Goal: Answer question/provide support

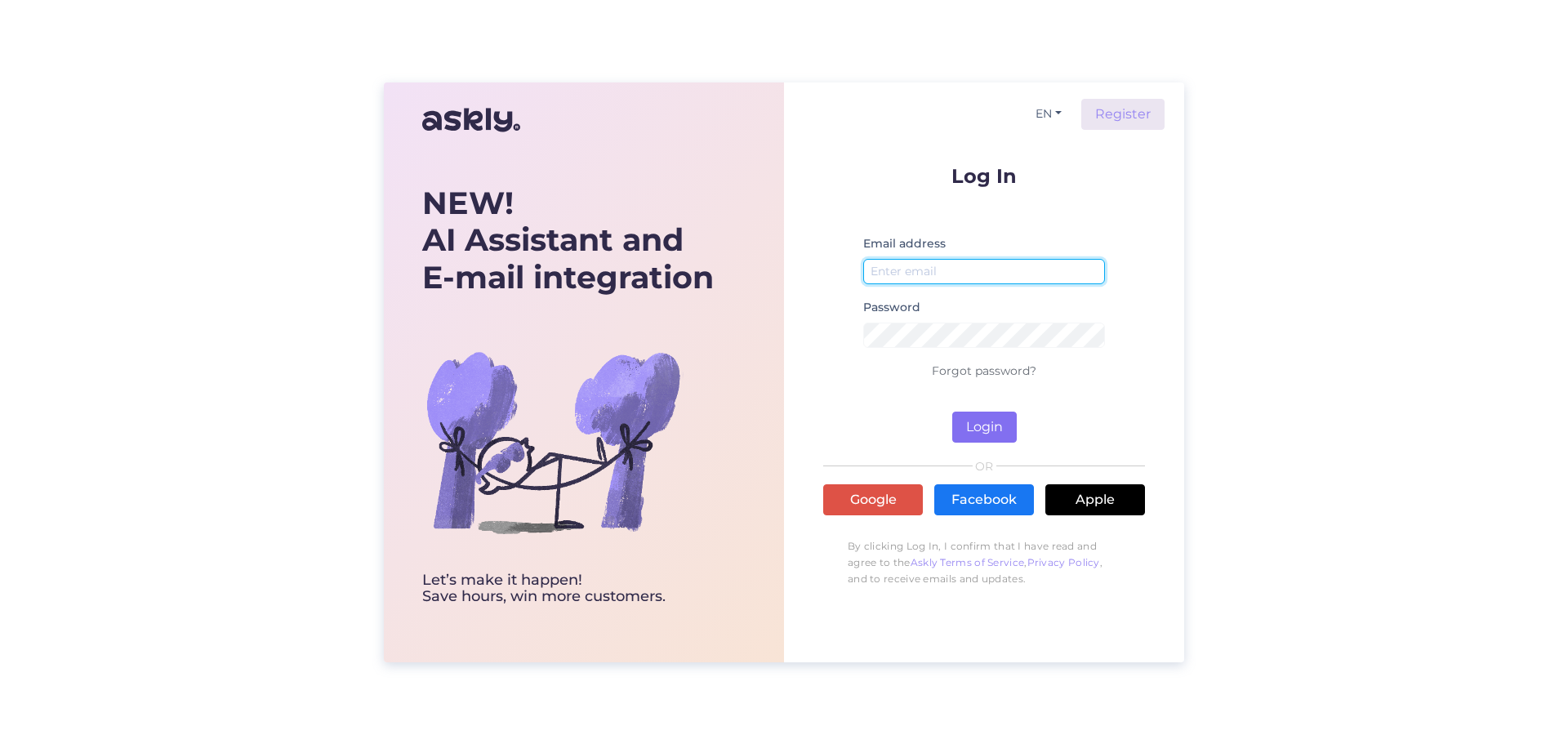
type input "[EMAIL_ADDRESS][DOMAIN_NAME]"
click at [986, 429] on button "Login" at bounding box center [985, 427] width 65 height 31
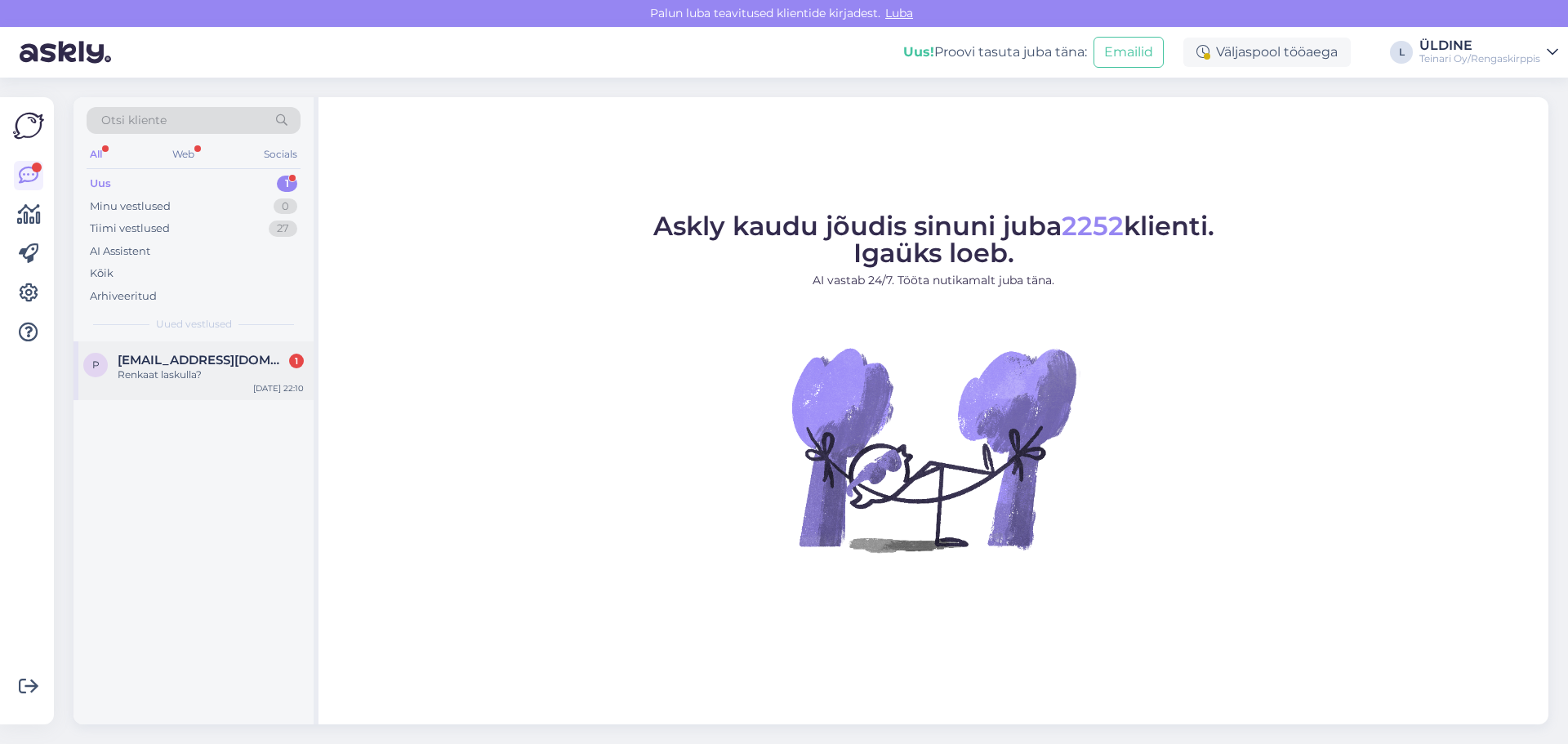
click at [212, 375] on div "Renkaat laskulla?" at bounding box center [210, 375] width 186 height 15
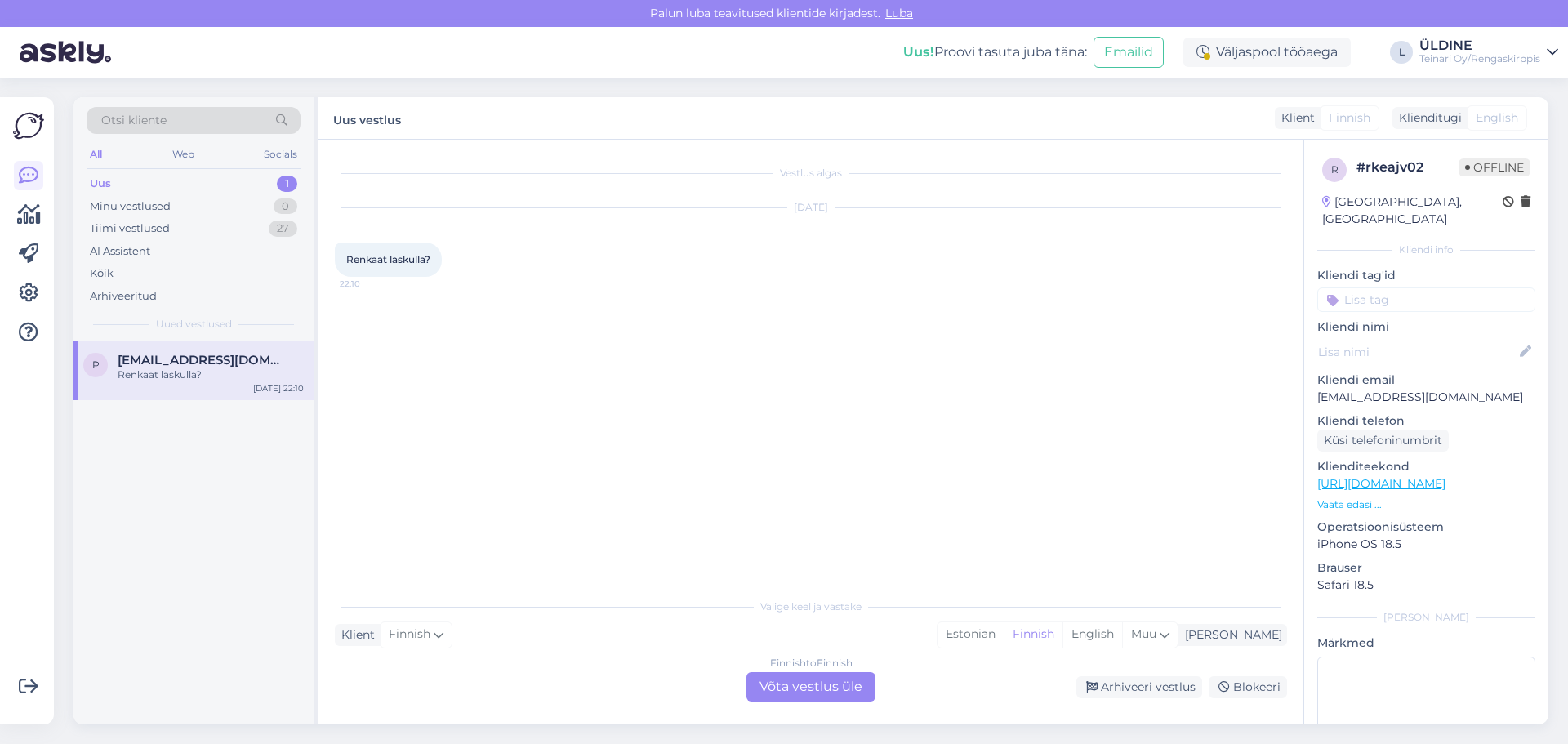
click at [841, 686] on div "Finnish to Finnish Võta vestlus üle" at bounding box center [811, 686] width 129 height 29
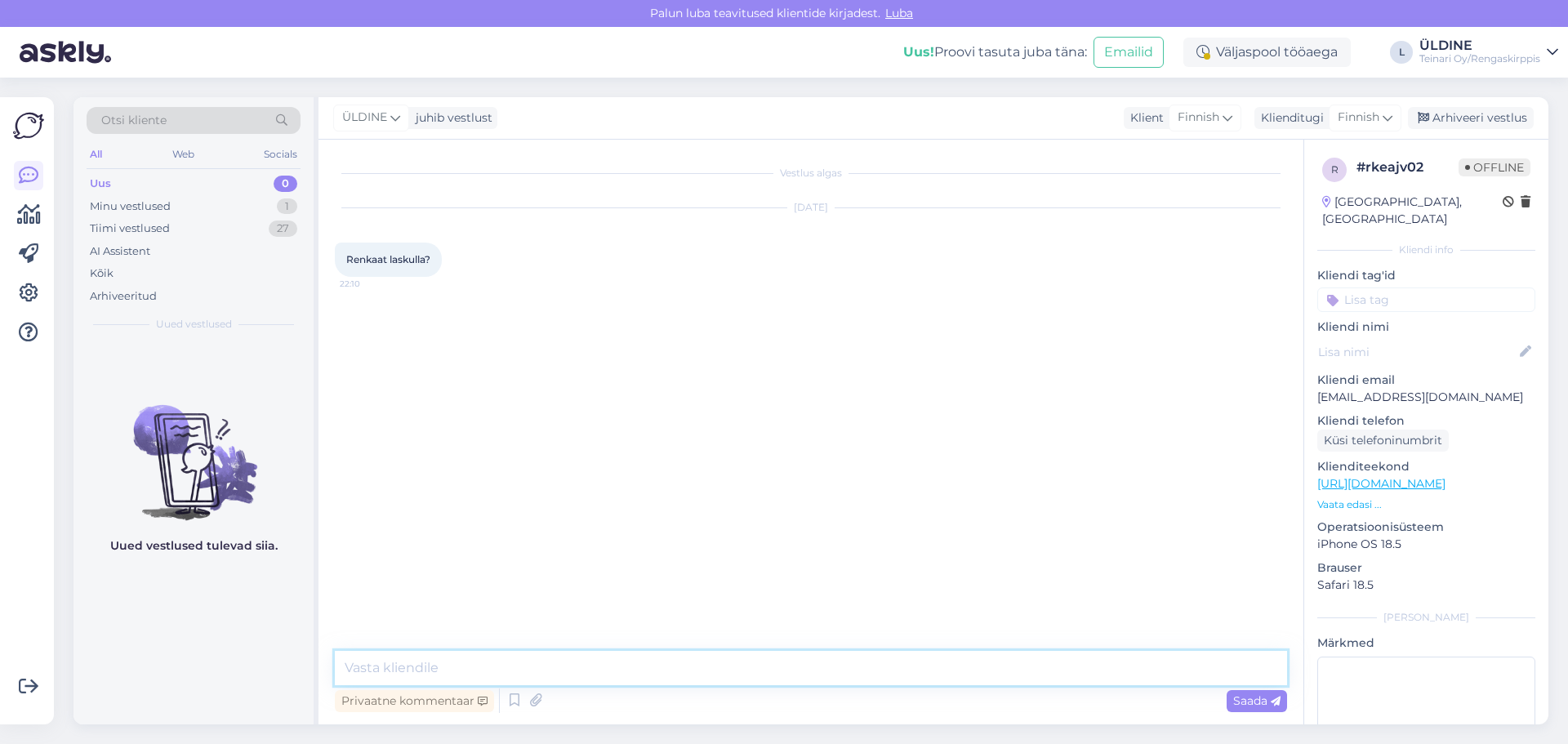
click at [490, 660] on textarea at bounding box center [811, 668] width 953 height 35
type textarea "H"
paste textarea "Hei! Verkkokaupassamme voit valita Klarna-maksuvaihtoehdon, jossa saat korotont…"
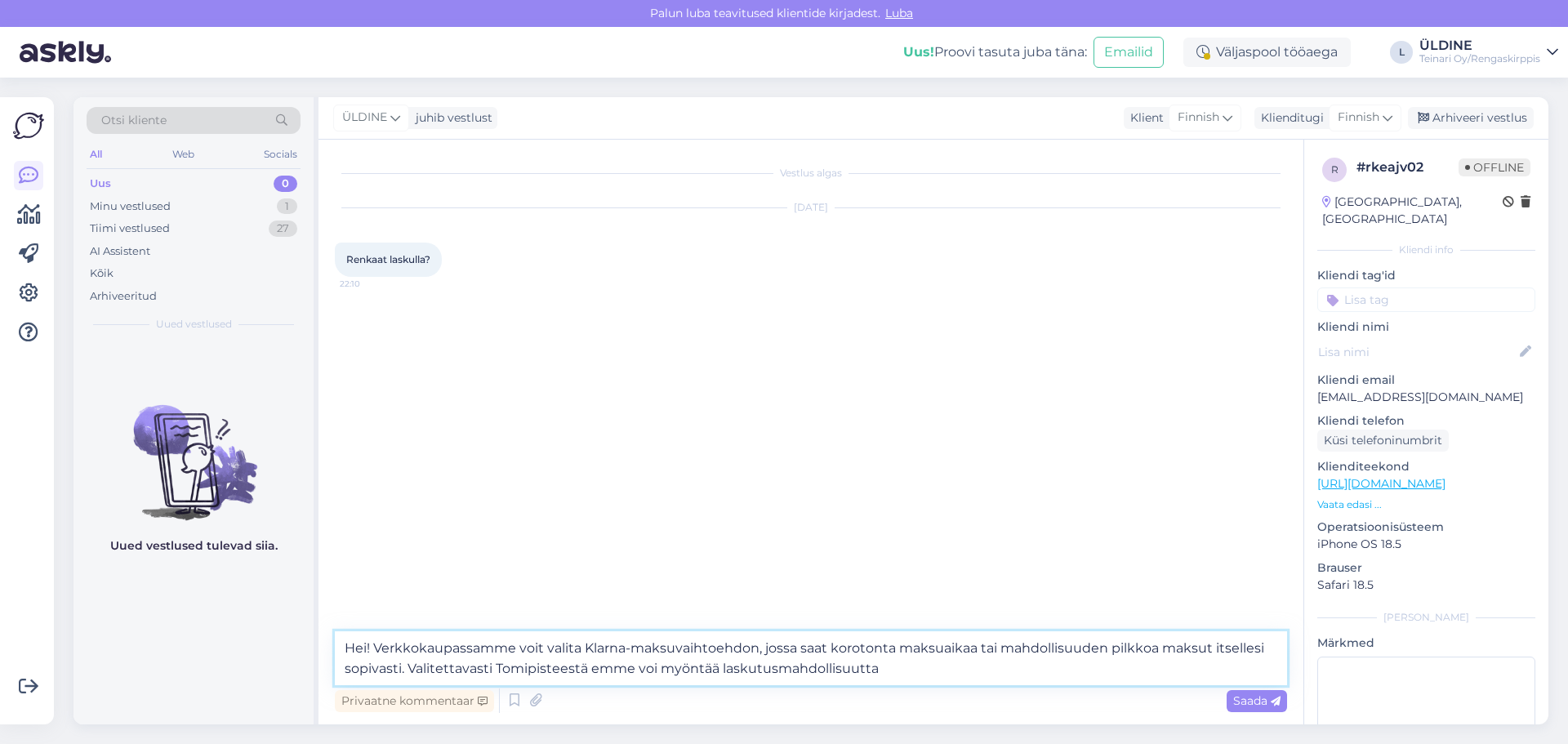
click at [375, 648] on textarea "Hei! Verkkokaupassamme voit valita Klarna-maksuvaihtoehdon, jossa saat korotont…" at bounding box center [811, 658] width 953 height 54
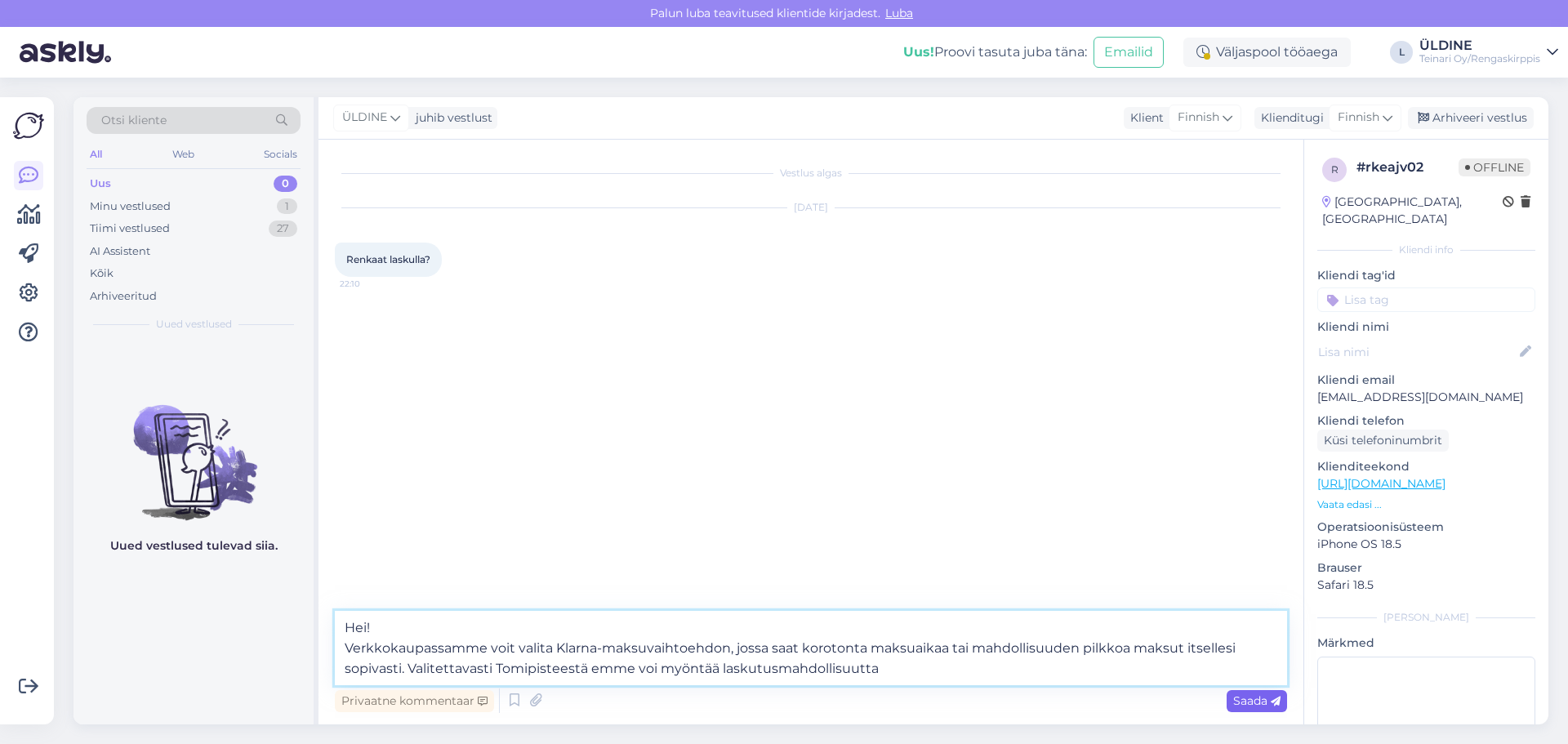
type textarea "Hei! Verkkokaupassamme voit valita Klarna-maksuvaihtoehdon, jossa saat korotont…"
click at [1233, 698] on span "Saada" at bounding box center [1256, 700] width 47 height 15
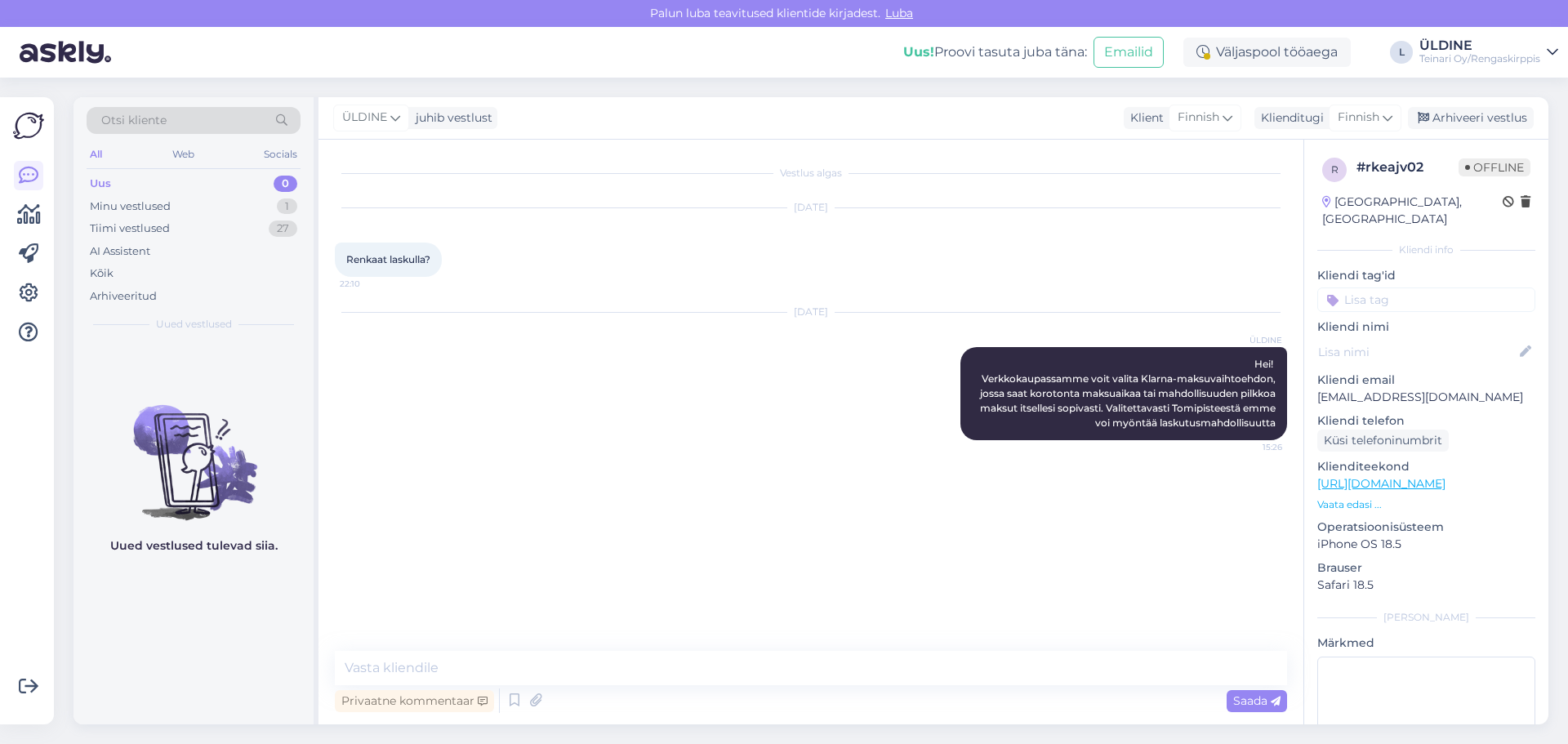
click at [671, 471] on div "Vestlus algas [DATE] Renkaat laskulla? 22:10 [DATE] ÜLDINE Hei! Verkkokaupassam…" at bounding box center [818, 396] width 967 height 480
